Goal: Task Accomplishment & Management: Manage account settings

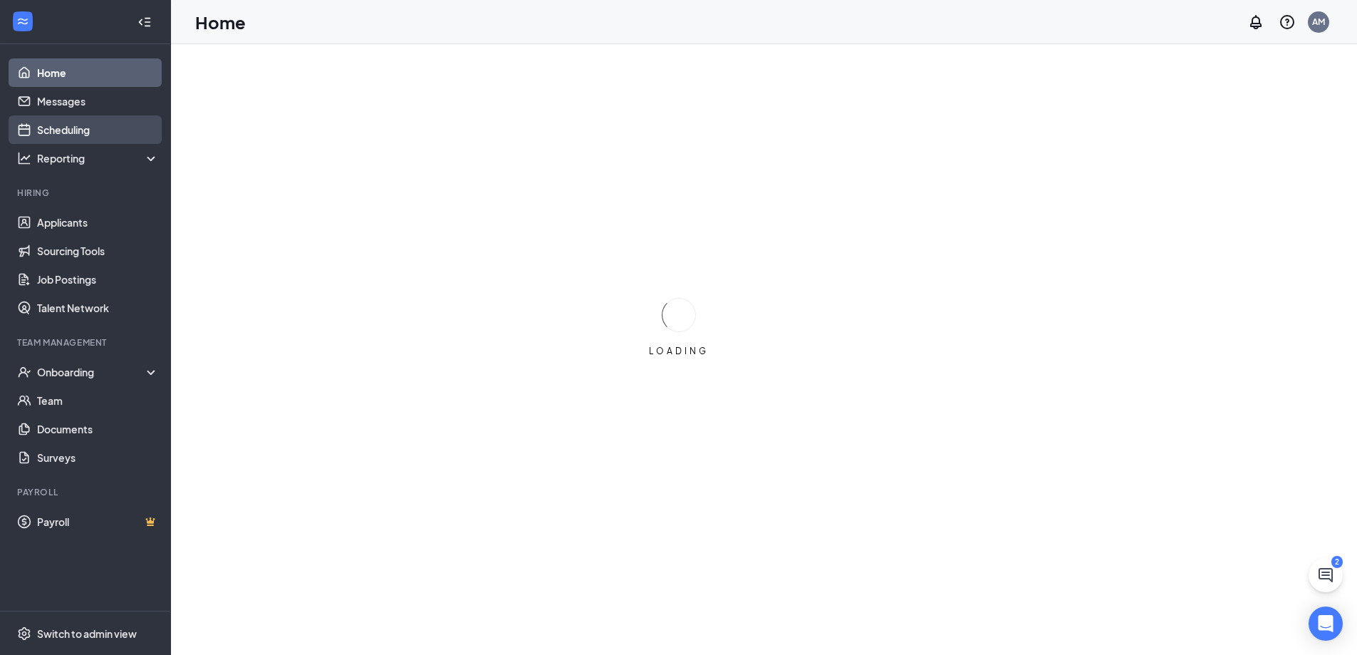
click at [90, 136] on link "Scheduling" at bounding box center [98, 129] width 122 height 28
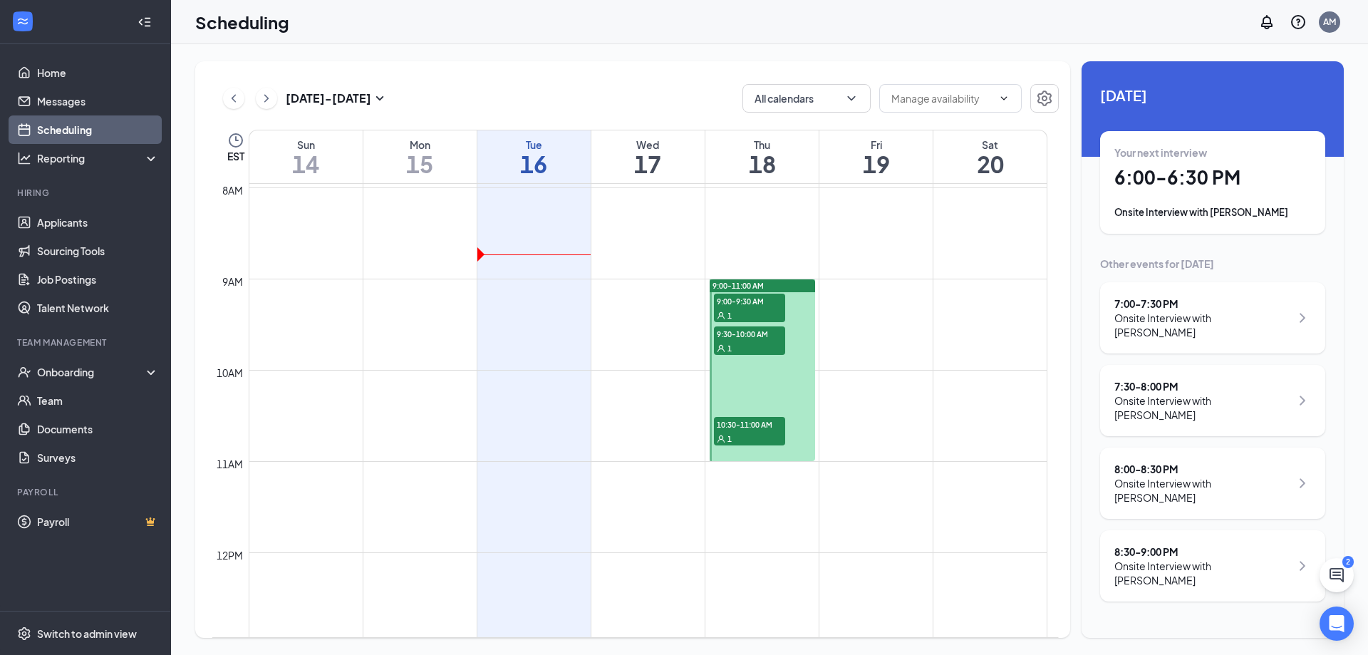
scroll to position [700, 0]
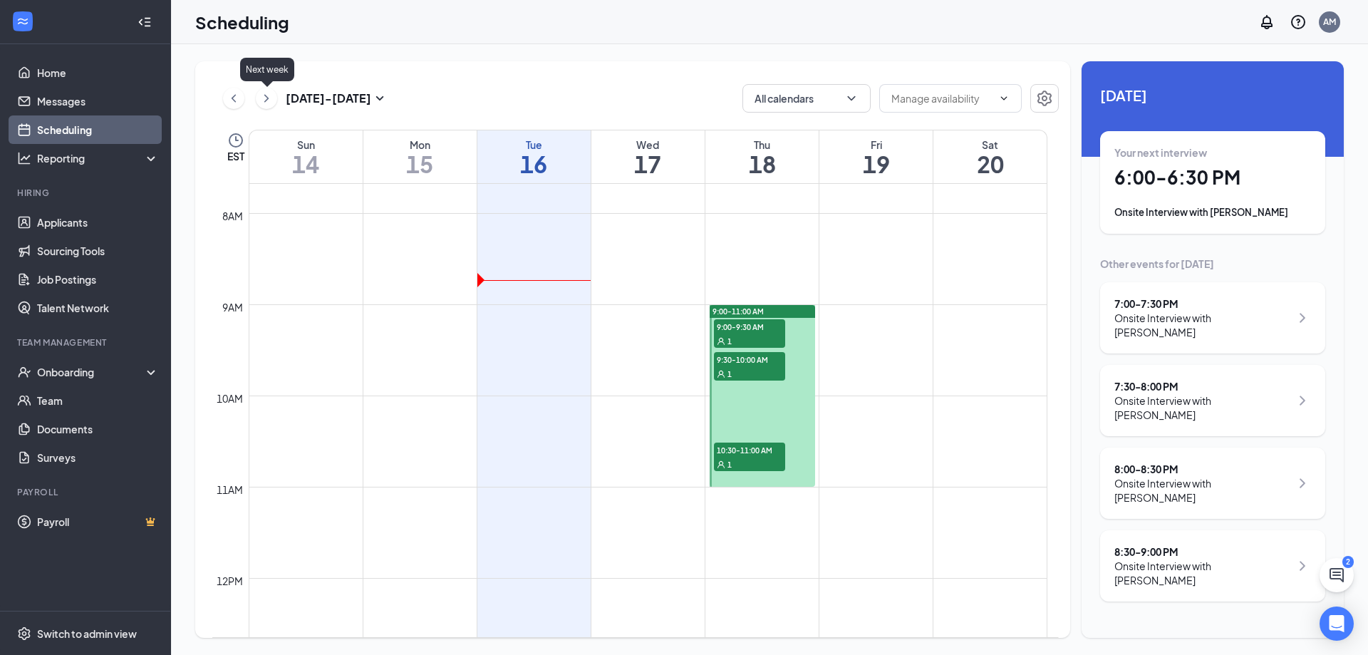
click at [262, 94] on icon "ChevronRight" at bounding box center [266, 98] width 14 height 17
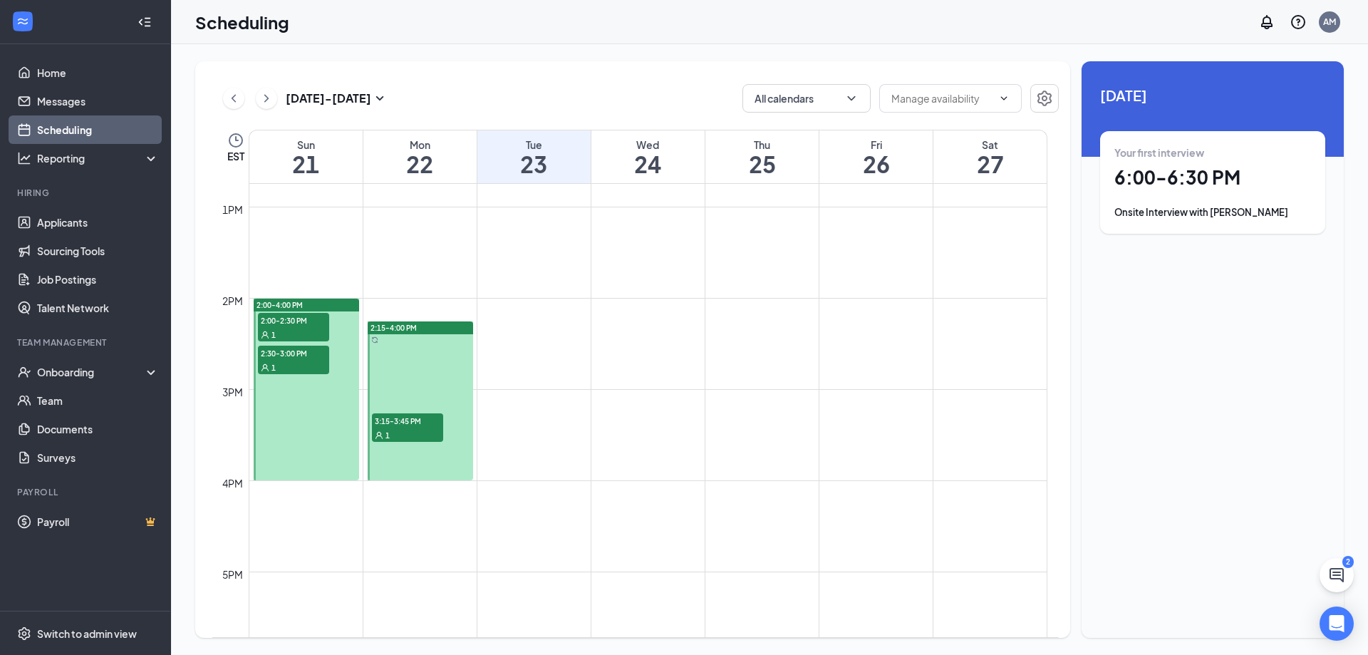
scroll to position [985, 0]
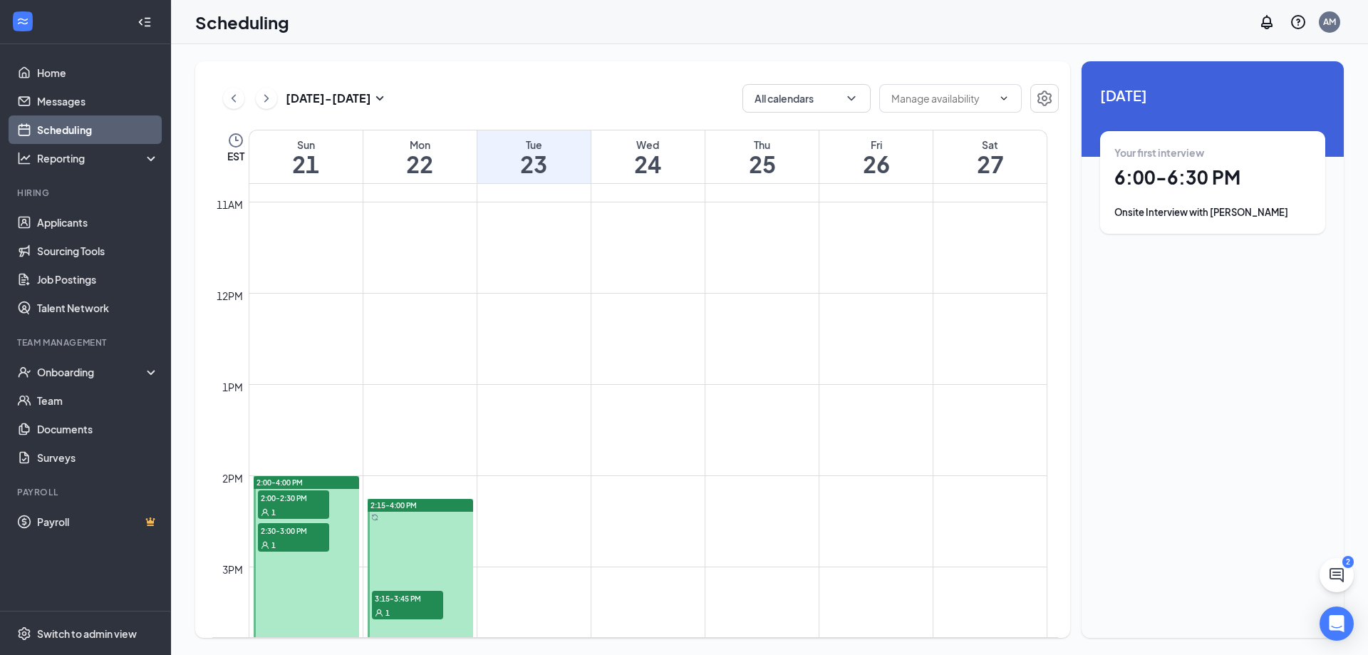
click at [405, 507] on span "2:15-4:00 PM" at bounding box center [393, 505] width 46 height 10
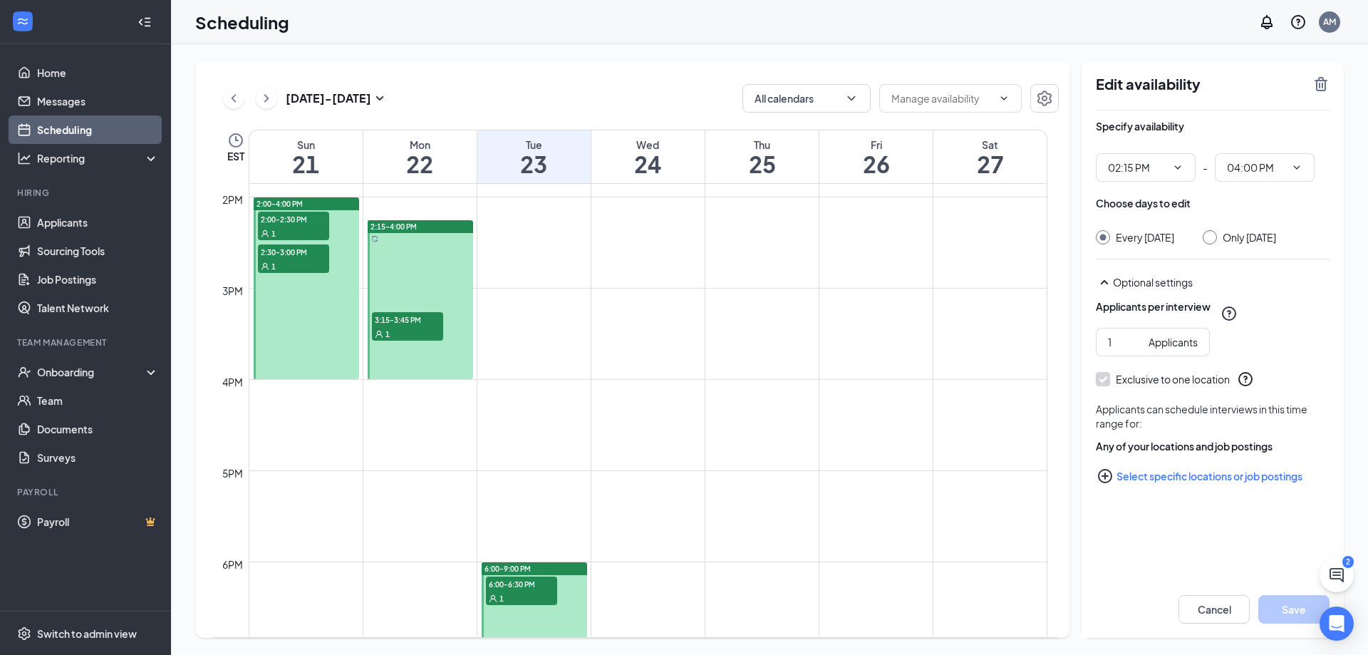
scroll to position [1270, 0]
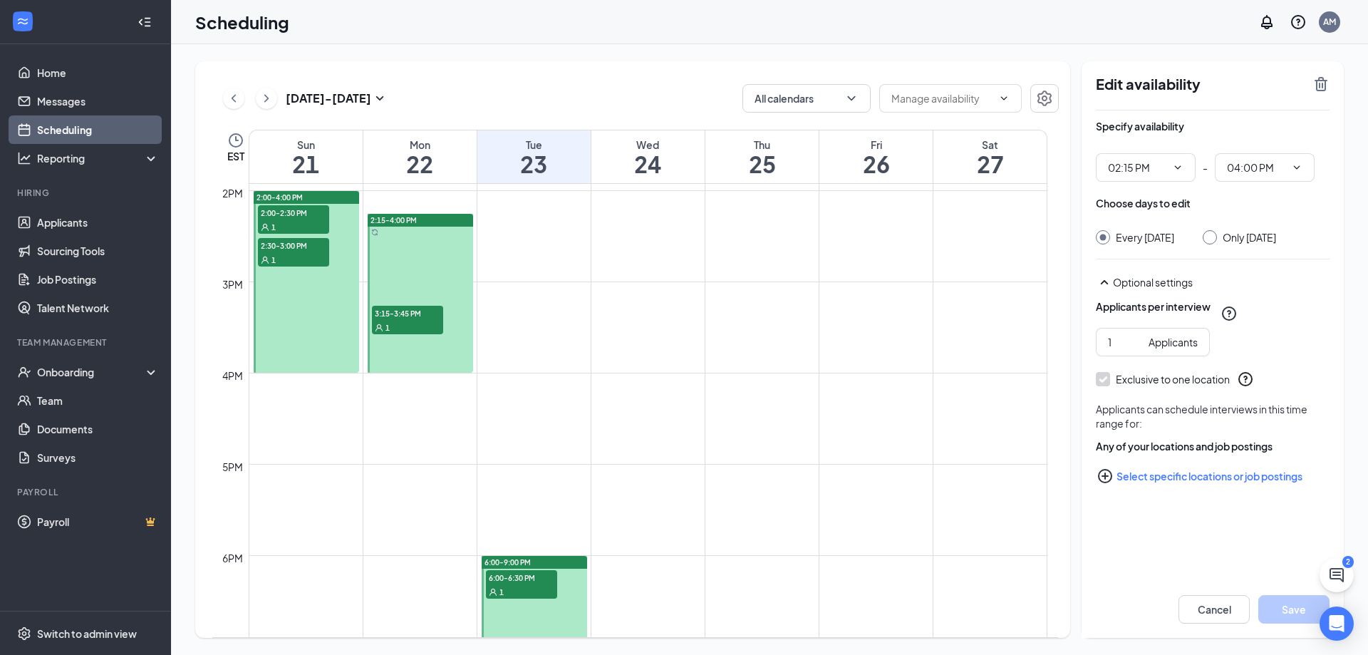
click at [381, 326] on icon "User" at bounding box center [379, 327] width 9 height 9
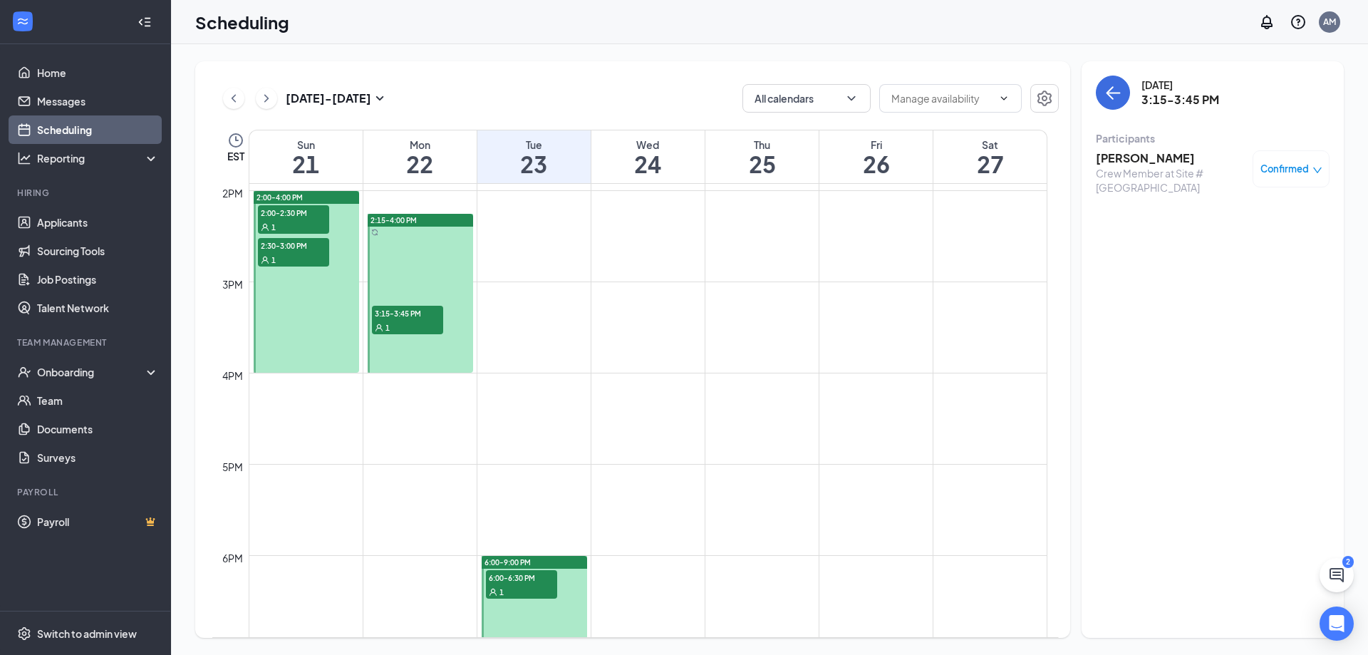
click at [256, 95] on button at bounding box center [266, 98] width 21 height 21
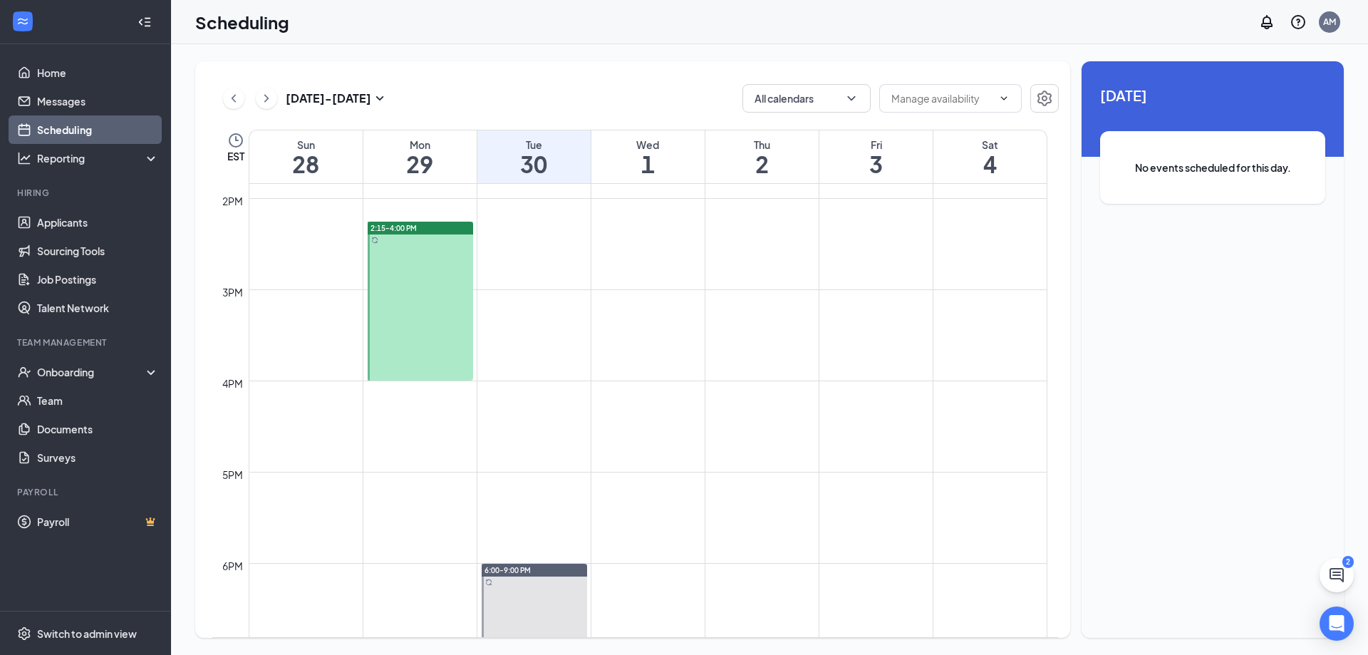
scroll to position [1270, 0]
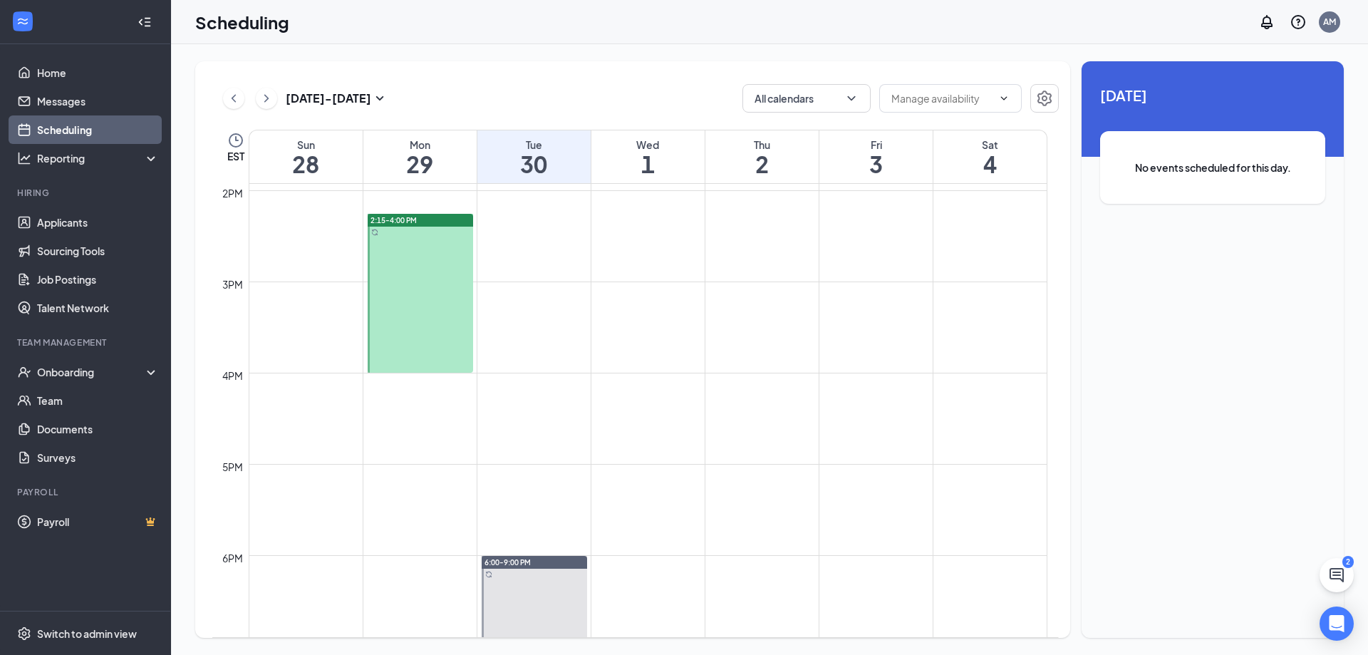
click at [415, 408] on td at bounding box center [648, 406] width 799 height 23
click at [412, 365] on div at bounding box center [420, 293] width 105 height 159
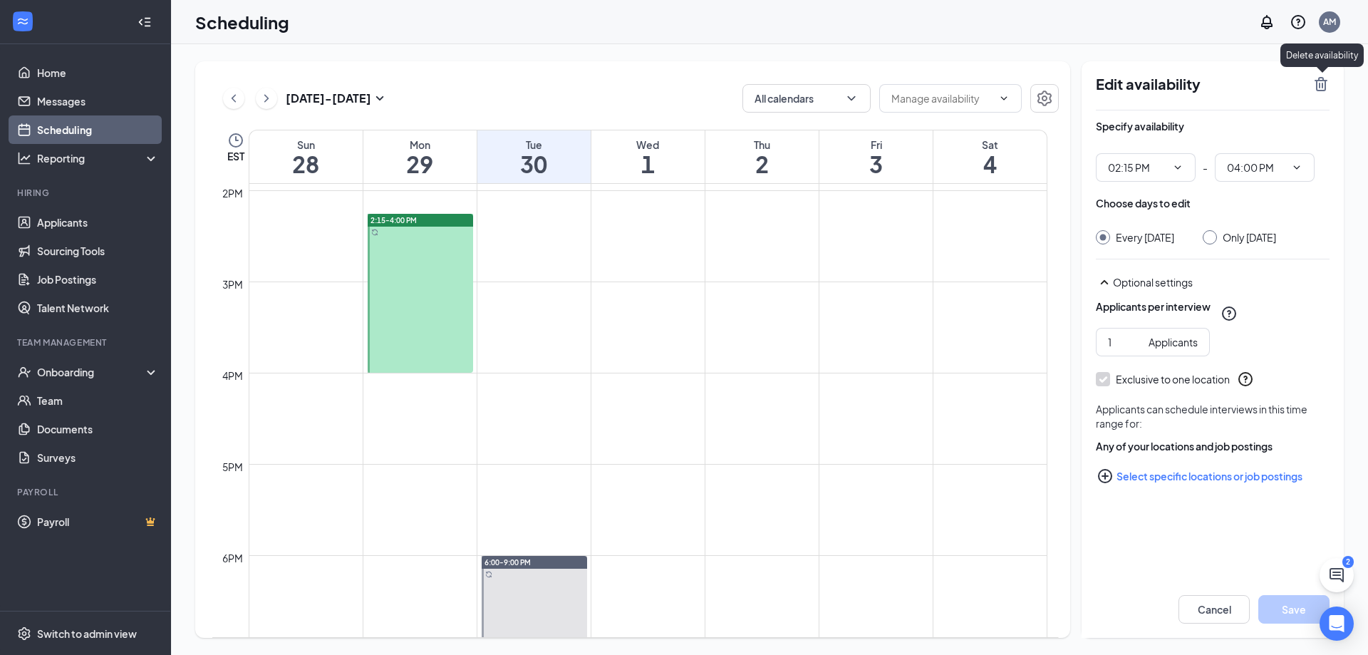
click at [1319, 86] on icon "TrashOutline" at bounding box center [1320, 84] width 13 height 14
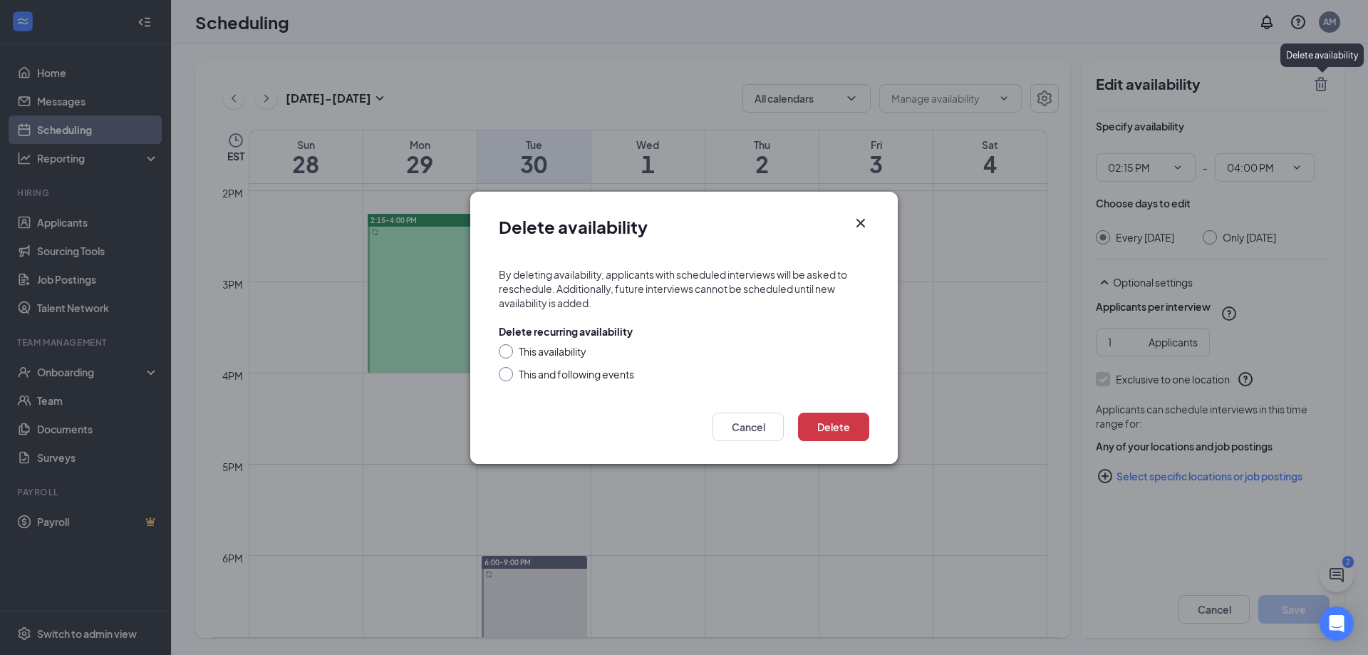
click at [556, 354] on div "This availability" at bounding box center [553, 351] width 68 height 14
click at [509, 354] on input "This availability" at bounding box center [504, 349] width 10 height 10
radio input "true"
click at [816, 432] on button "Delete" at bounding box center [833, 426] width 71 height 28
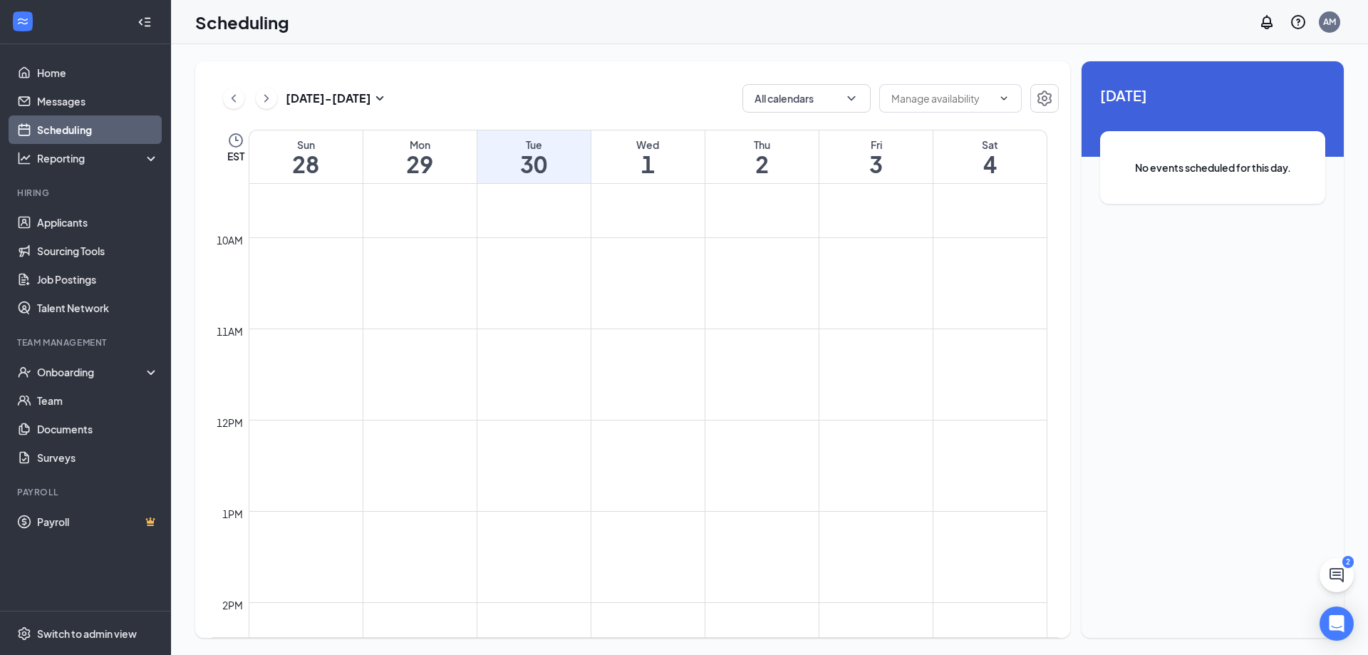
scroll to position [1022, 0]
click at [274, 103] on button at bounding box center [266, 98] width 21 height 21
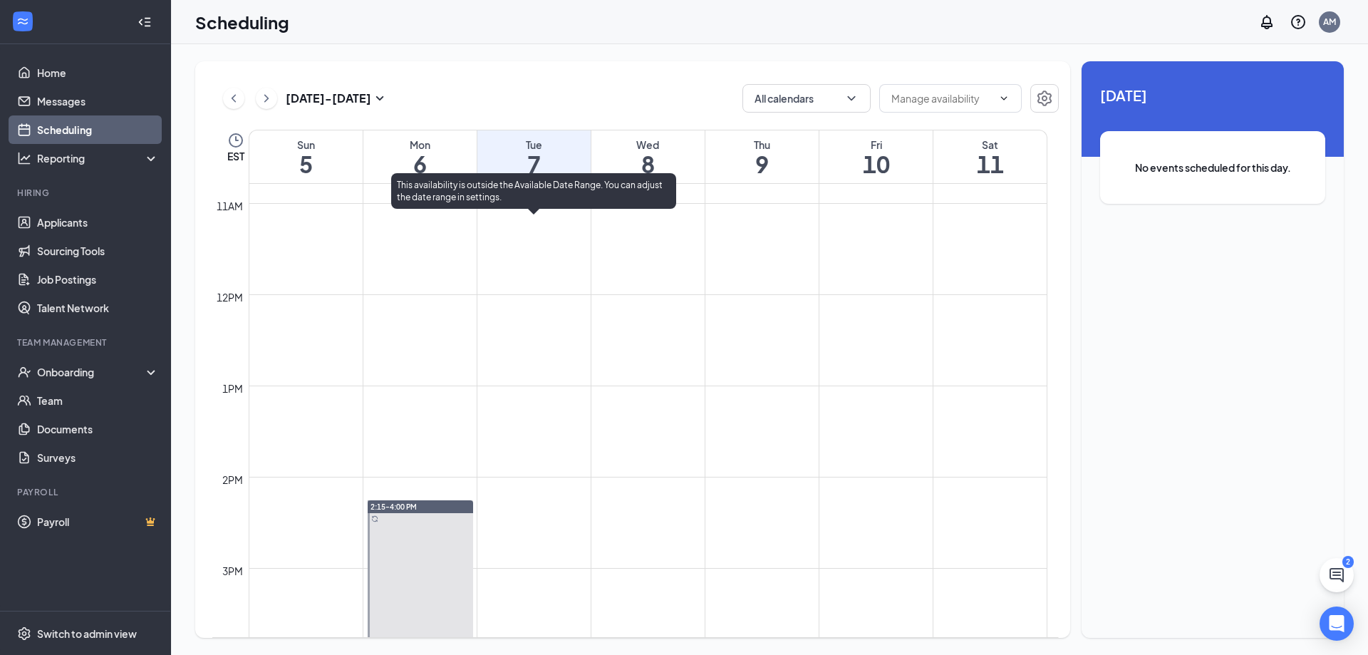
scroll to position [914, 0]
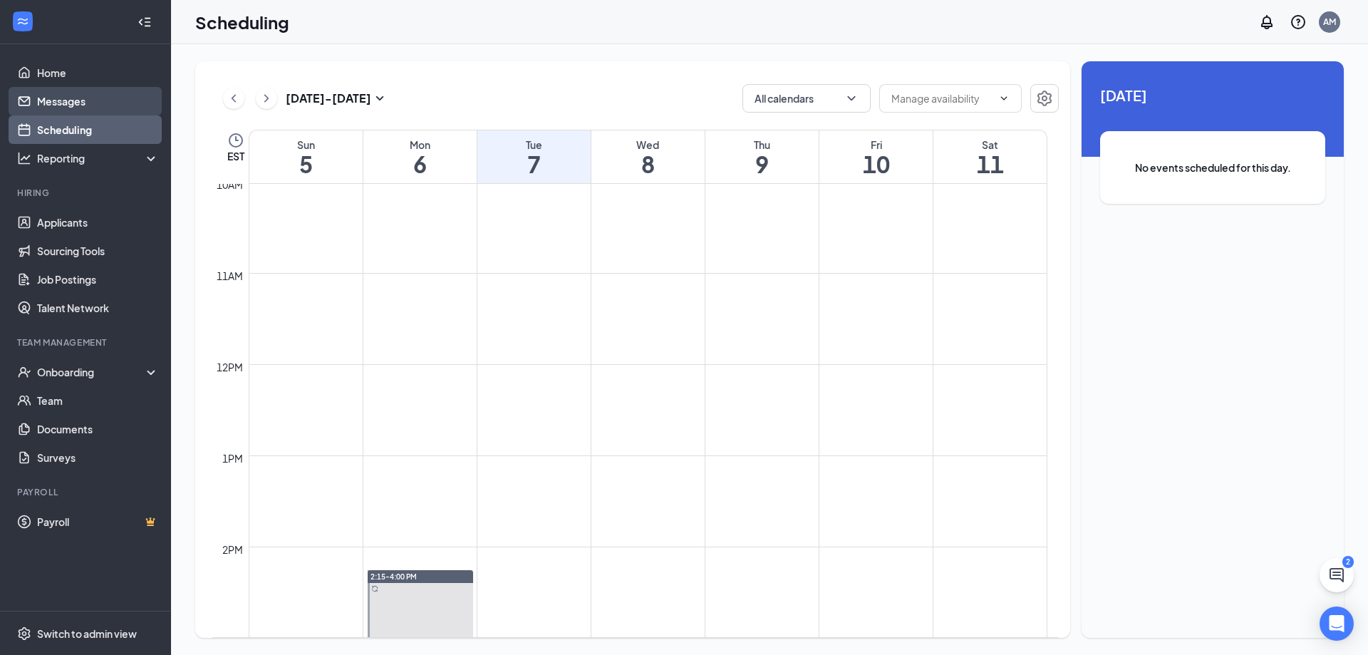
click at [68, 108] on link "Messages" at bounding box center [98, 101] width 122 height 28
